Goal: Task Accomplishment & Management: Manage account settings

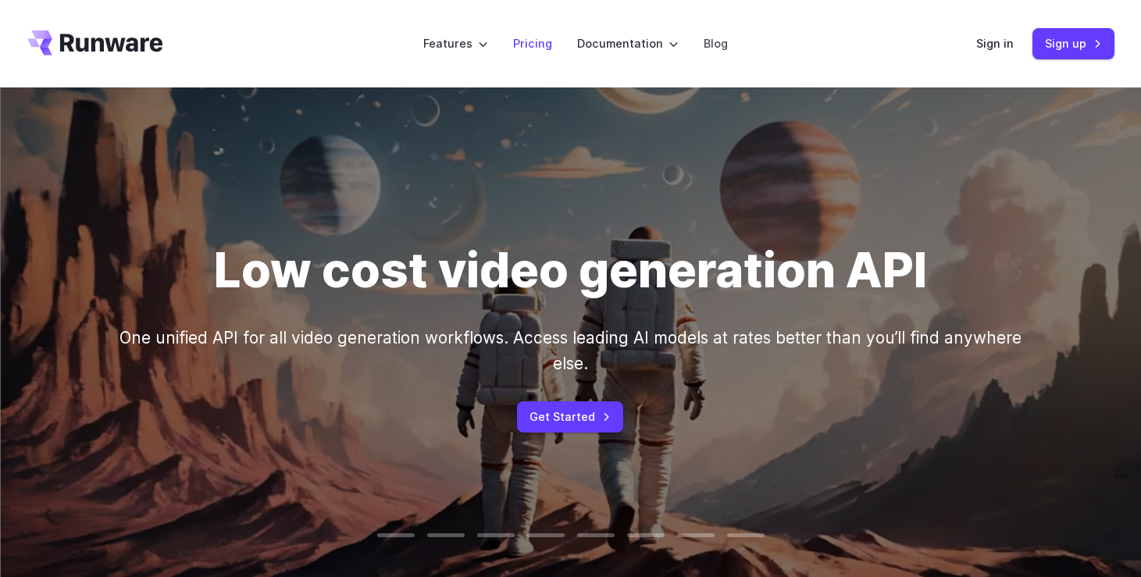
click at [527, 44] on link "Pricing" at bounding box center [532, 43] width 39 height 18
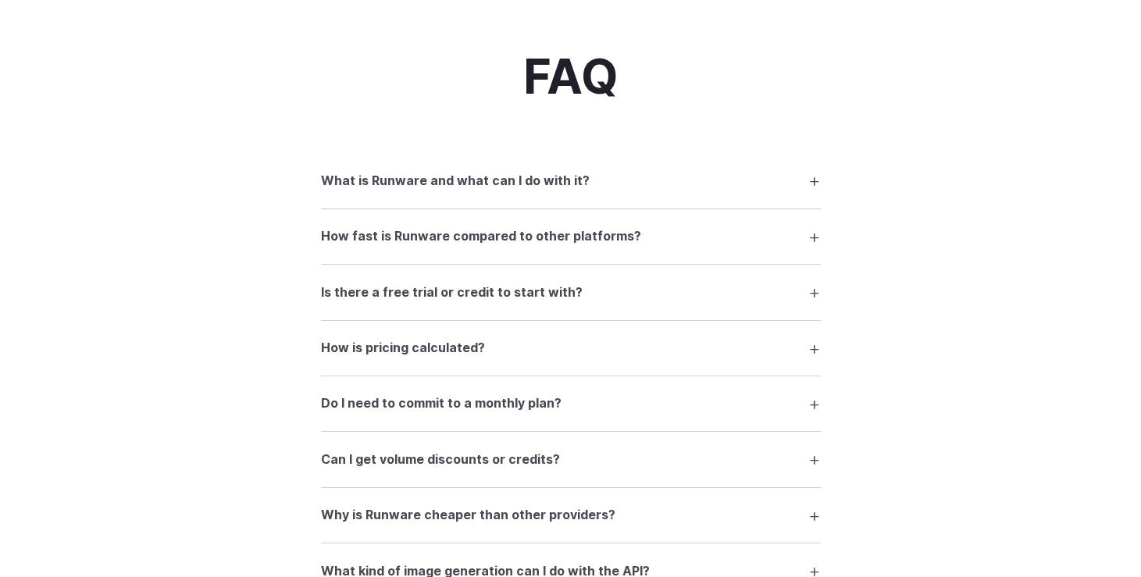
scroll to position [2123, 0]
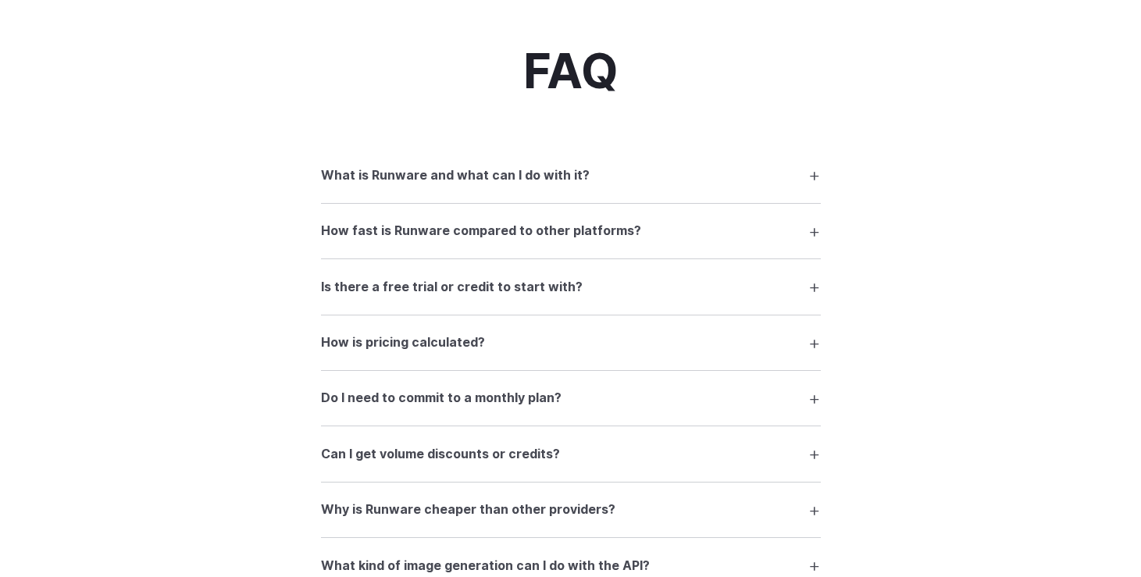
click at [787, 353] on summary "How is pricing calculated?" at bounding box center [571, 343] width 500 height 30
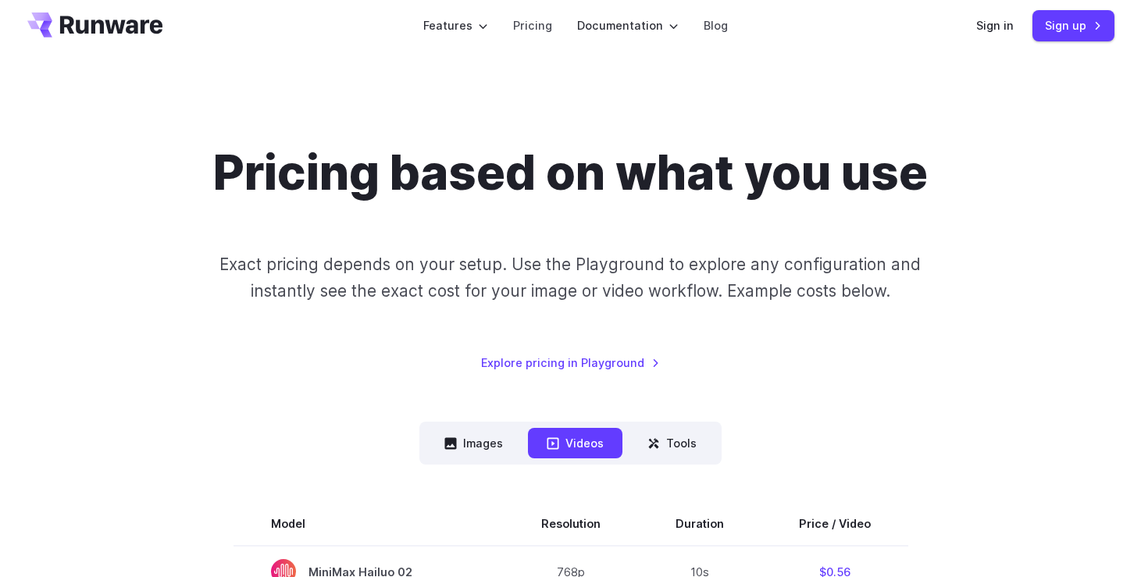
scroll to position [0, 0]
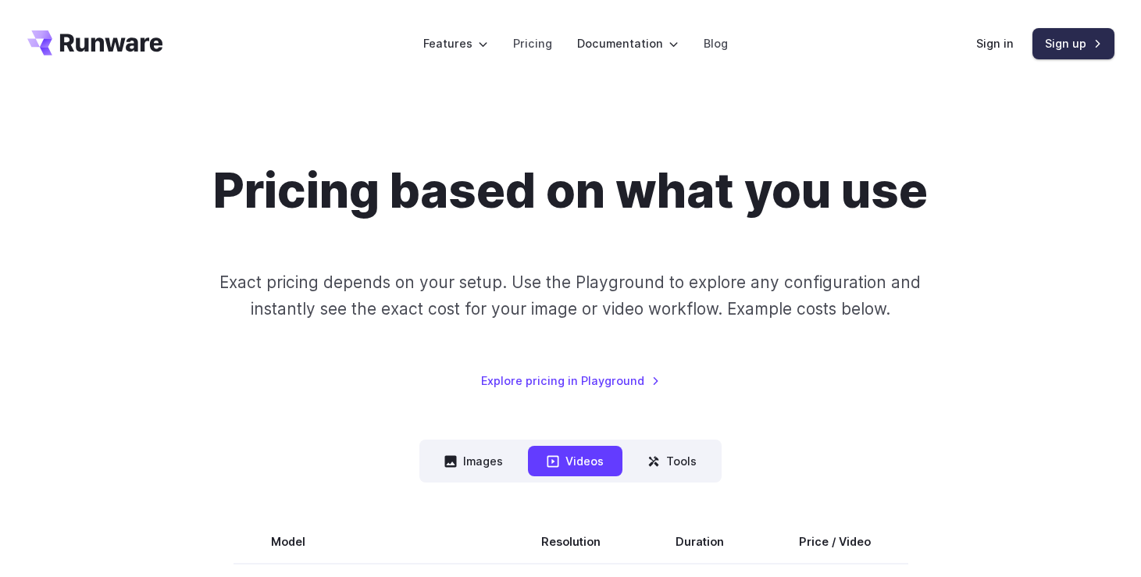
click at [1062, 46] on link "Sign up" at bounding box center [1073, 43] width 82 height 30
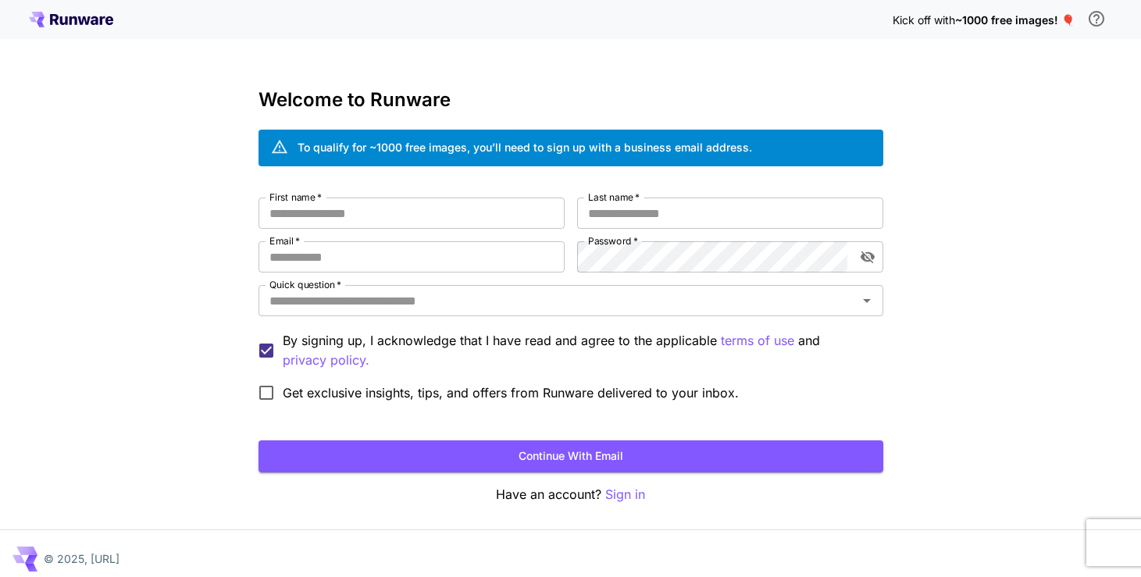
scroll to position [10, 0]
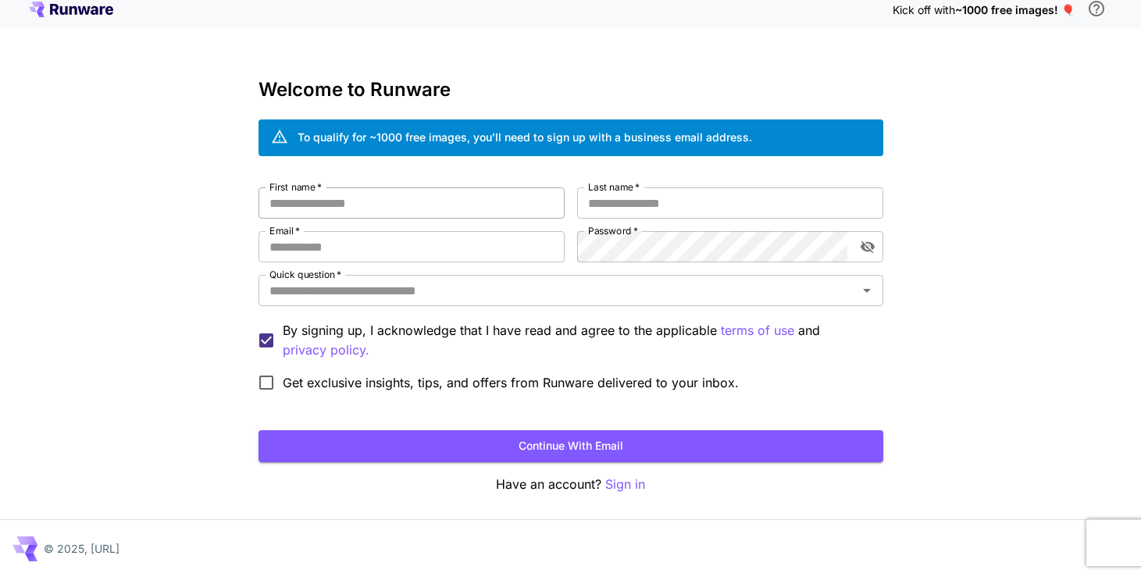
click at [457, 204] on input "First name   *" at bounding box center [411, 202] width 306 height 31
type input "****"
click at [622, 200] on input "Last name   *" at bounding box center [730, 202] width 306 height 31
type input "******"
click at [449, 244] on input "Email   *" at bounding box center [411, 246] width 306 height 31
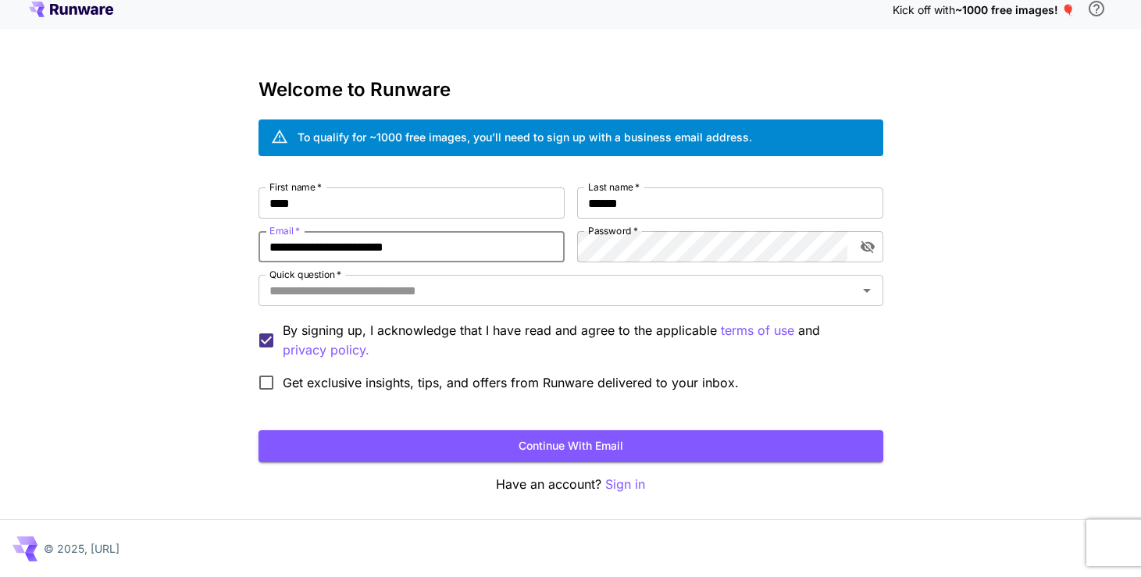
type input "**********"
click at [459, 286] on input "Quick question   *" at bounding box center [557, 290] width 589 height 22
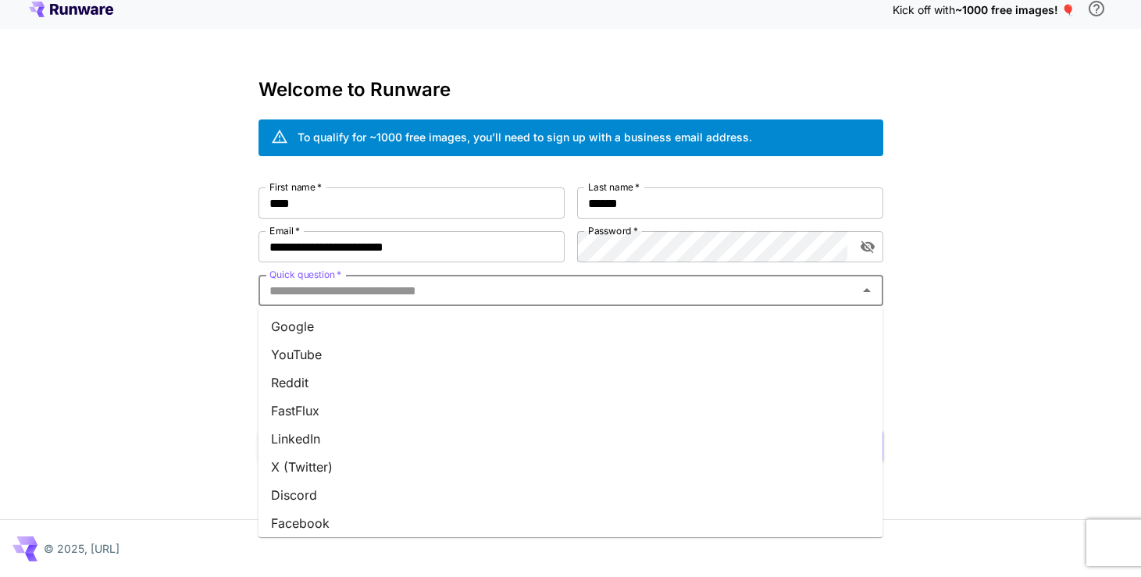
click at [440, 322] on li "Google" at bounding box center [570, 326] width 625 height 28
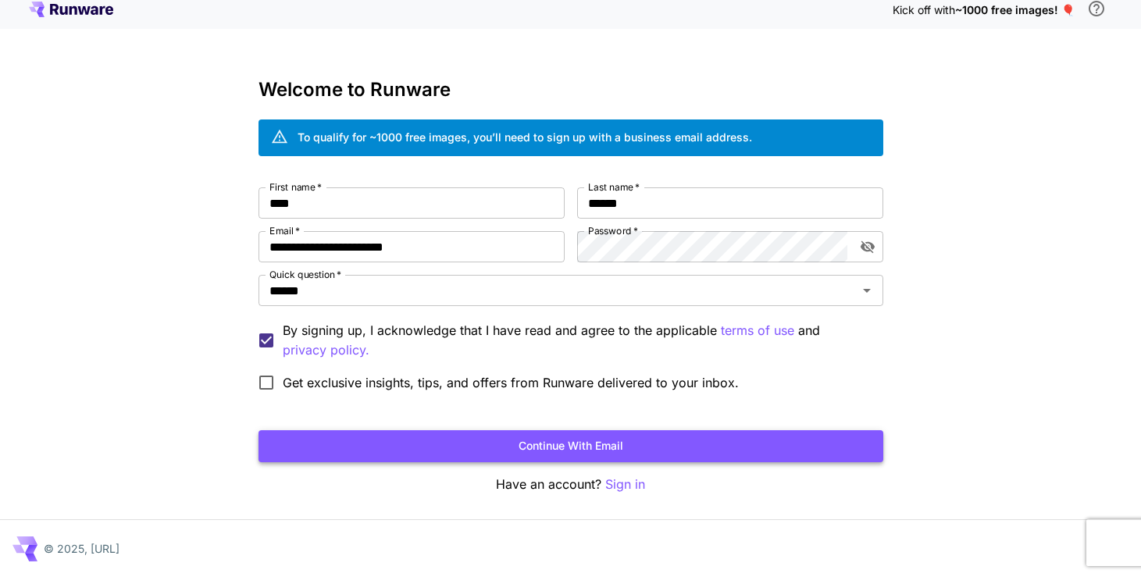
click at [461, 442] on button "Continue with email" at bounding box center [570, 446] width 625 height 32
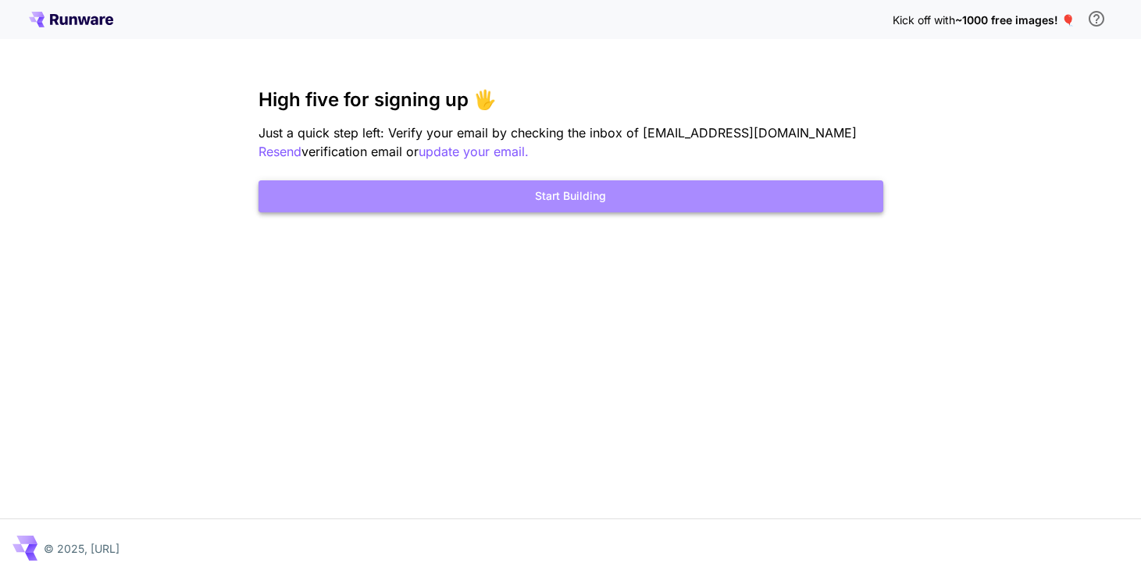
click at [535, 197] on button "Start Building" at bounding box center [570, 196] width 625 height 32
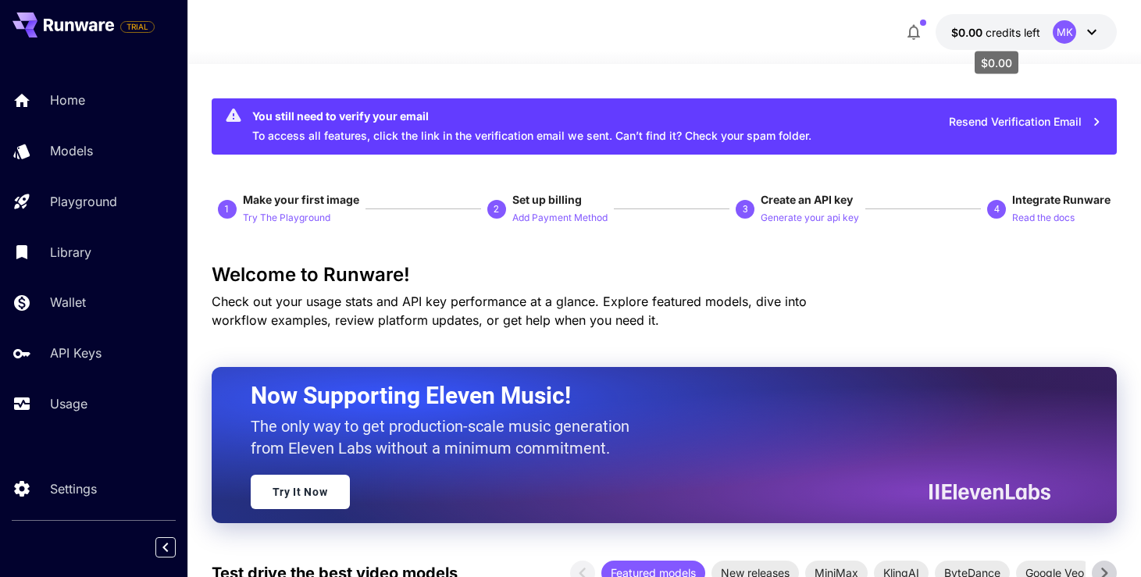
click at [1007, 30] on span "credits left" at bounding box center [1012, 32] width 55 height 13
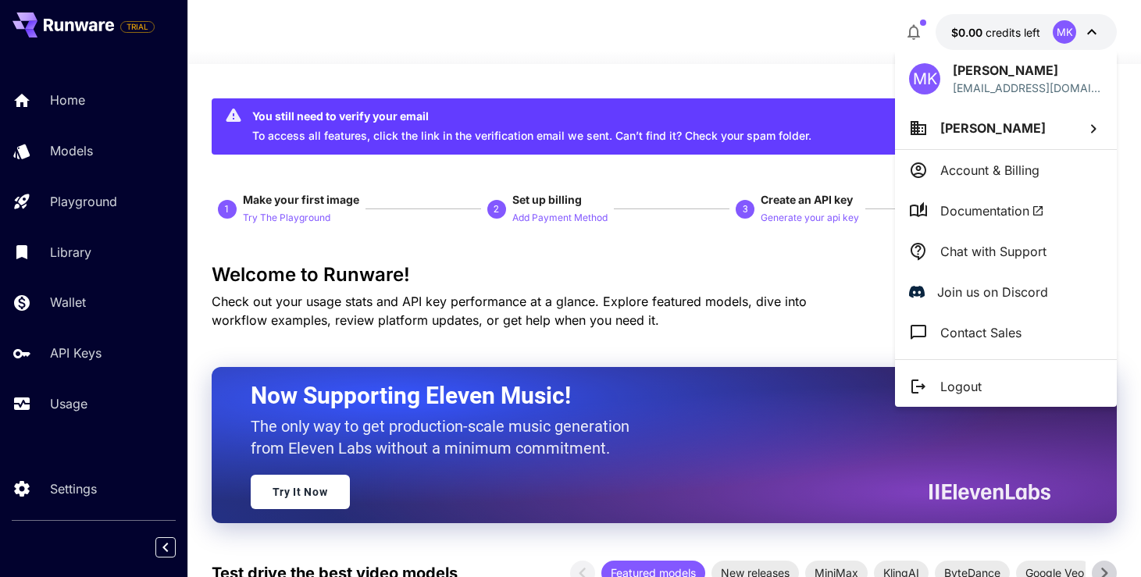
click at [977, 167] on p "Account & Billing" at bounding box center [989, 170] width 99 height 19
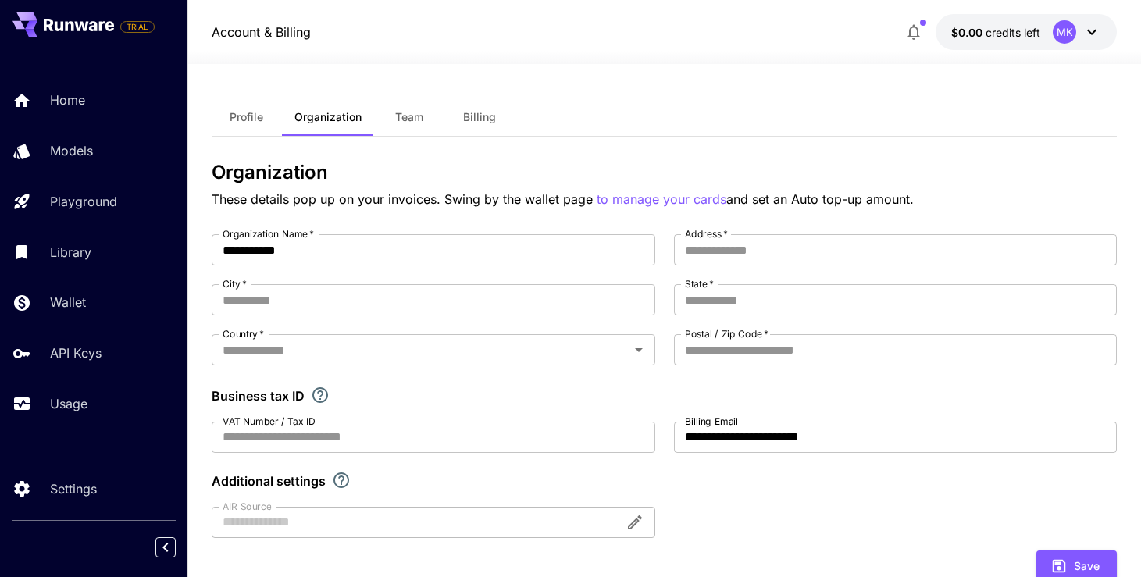
click at [937, 123] on div "Profile Organization Team Billing" at bounding box center [665, 117] width 906 height 38
